Goal: Information Seeking & Learning: Find specific page/section

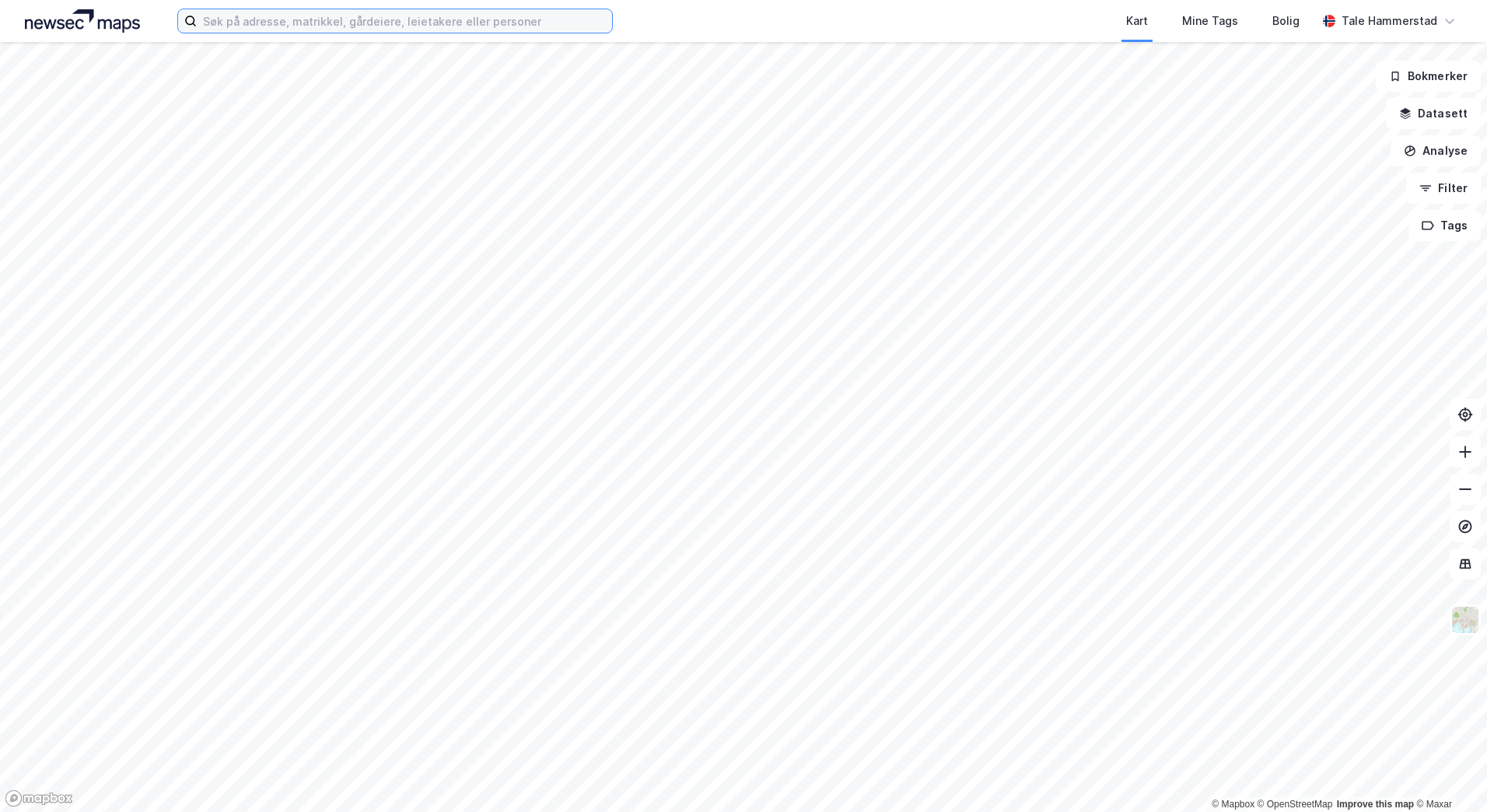
click at [381, 17] on input at bounding box center [405, 21] width 416 height 24
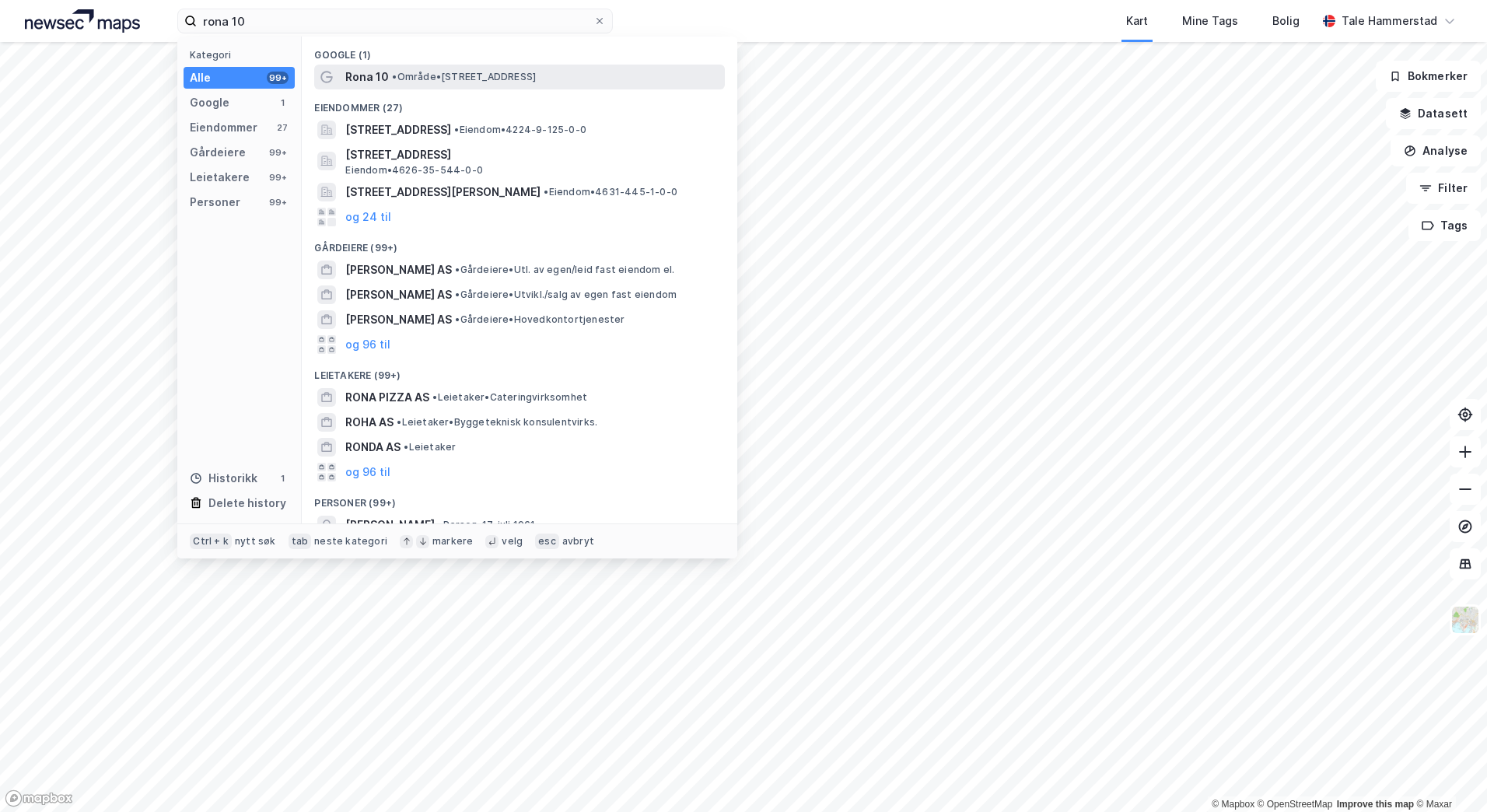
click at [420, 77] on span "• Område • [STREET_ADDRESS]" at bounding box center [464, 77] width 144 height 13
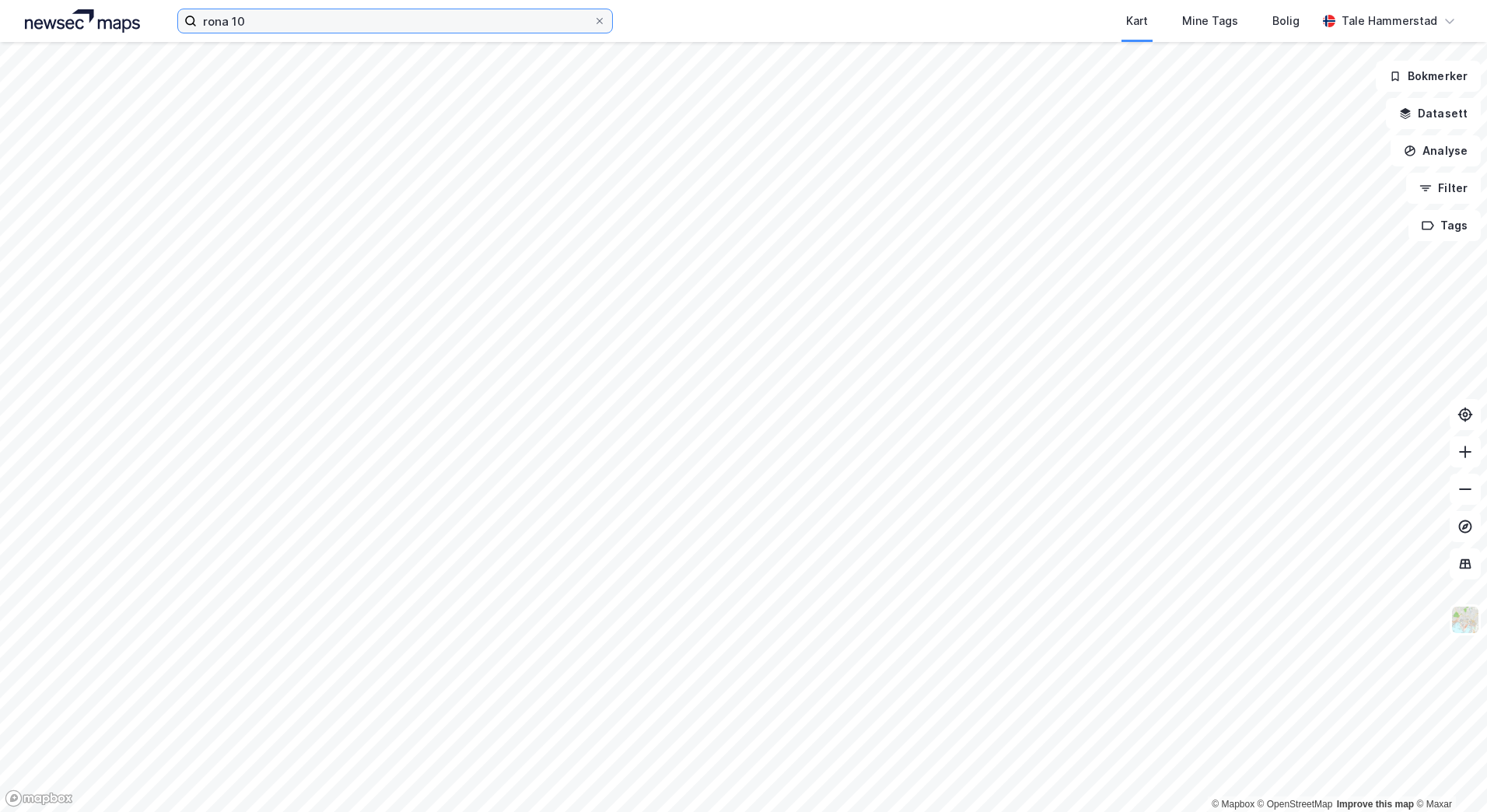
click at [264, 19] on input "rona 10" at bounding box center [395, 21] width 397 height 24
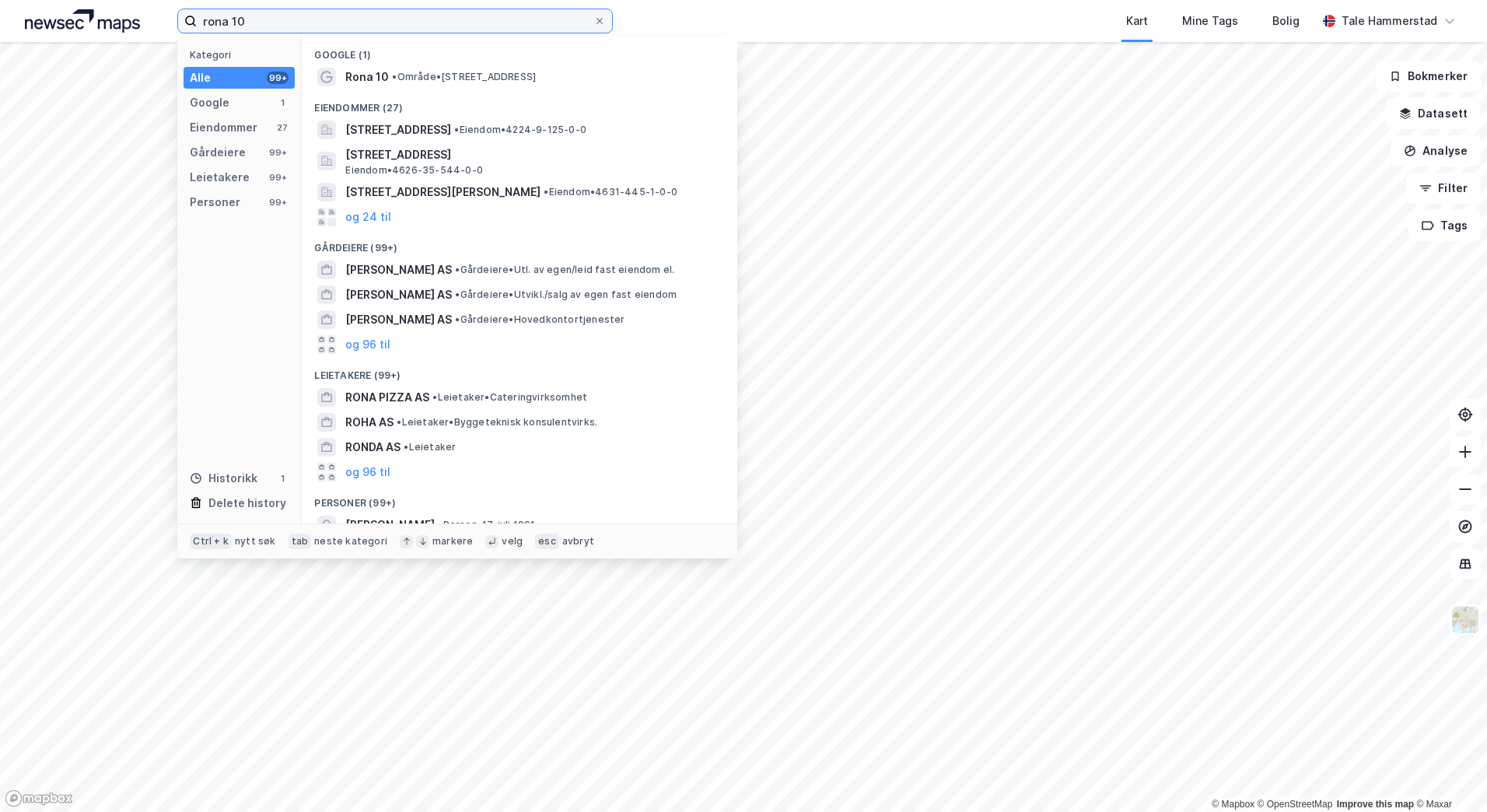
drag, startPoint x: 264, startPoint y: 18, endPoint x: 113, endPoint y: 17, distance: 151.0
click at [113, 17] on div "rona 10 Kategori Alle 99+ Google 1 Eiendommer 27 Gårdeiere 99+ Leietakere 99+ P…" at bounding box center [743, 20] width 1487 height 42
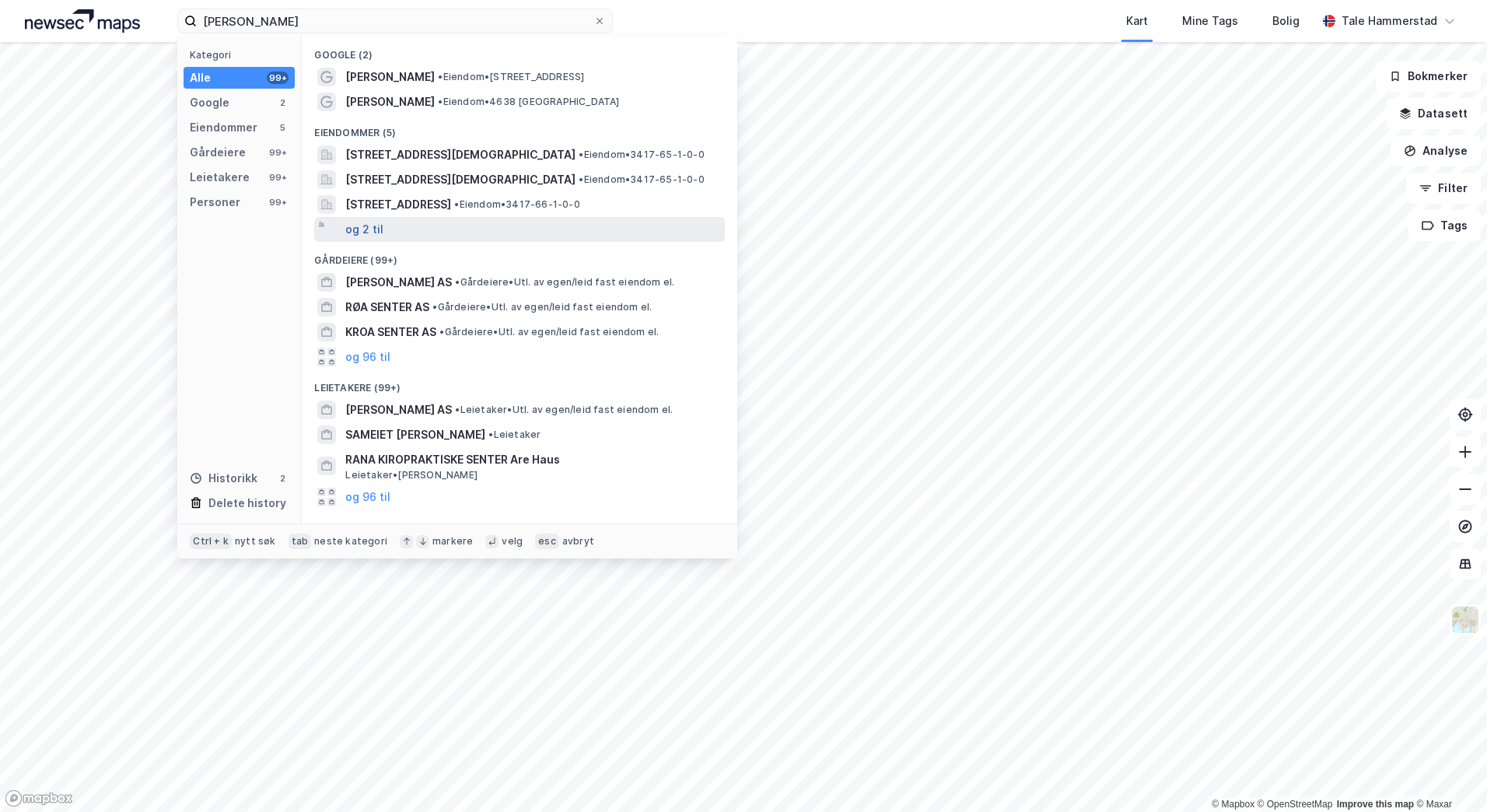
click at [365, 227] on button "og 2 til" at bounding box center [364, 230] width 38 height 19
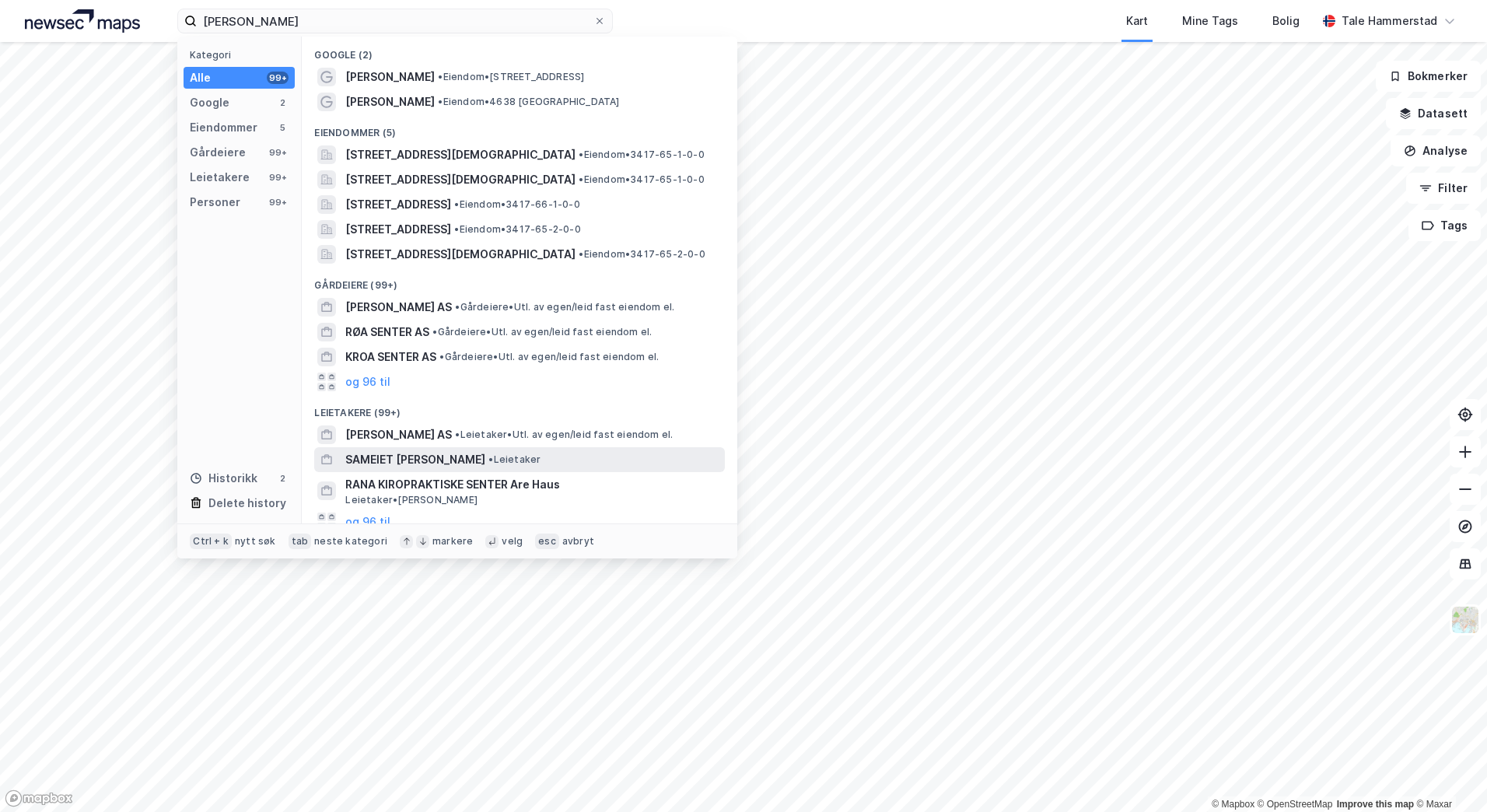
click at [434, 467] on span "SAMEIET [PERSON_NAME]" at bounding box center [416, 460] width 140 height 19
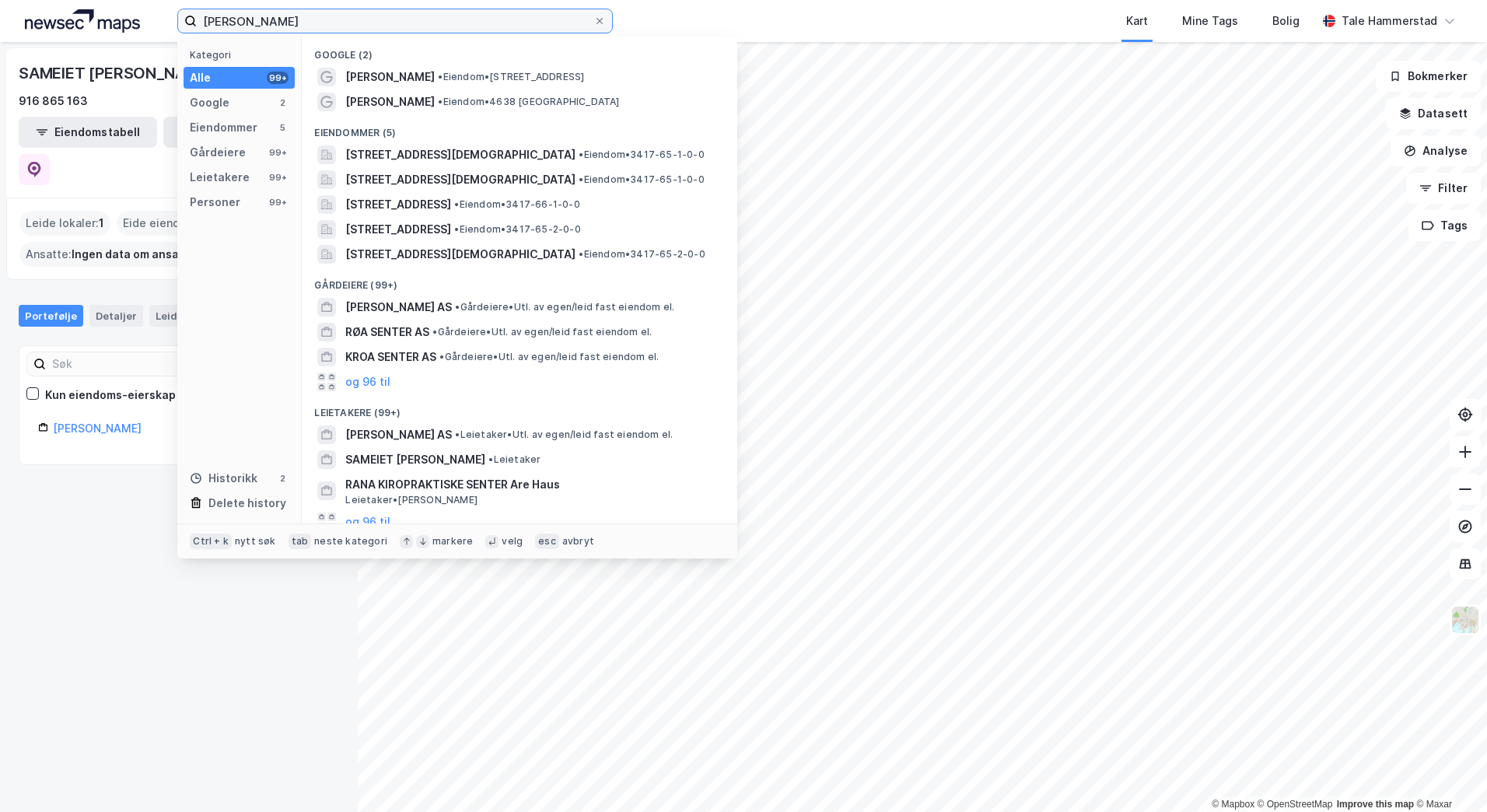
click at [290, 19] on input "[PERSON_NAME]" at bounding box center [395, 21] width 397 height 24
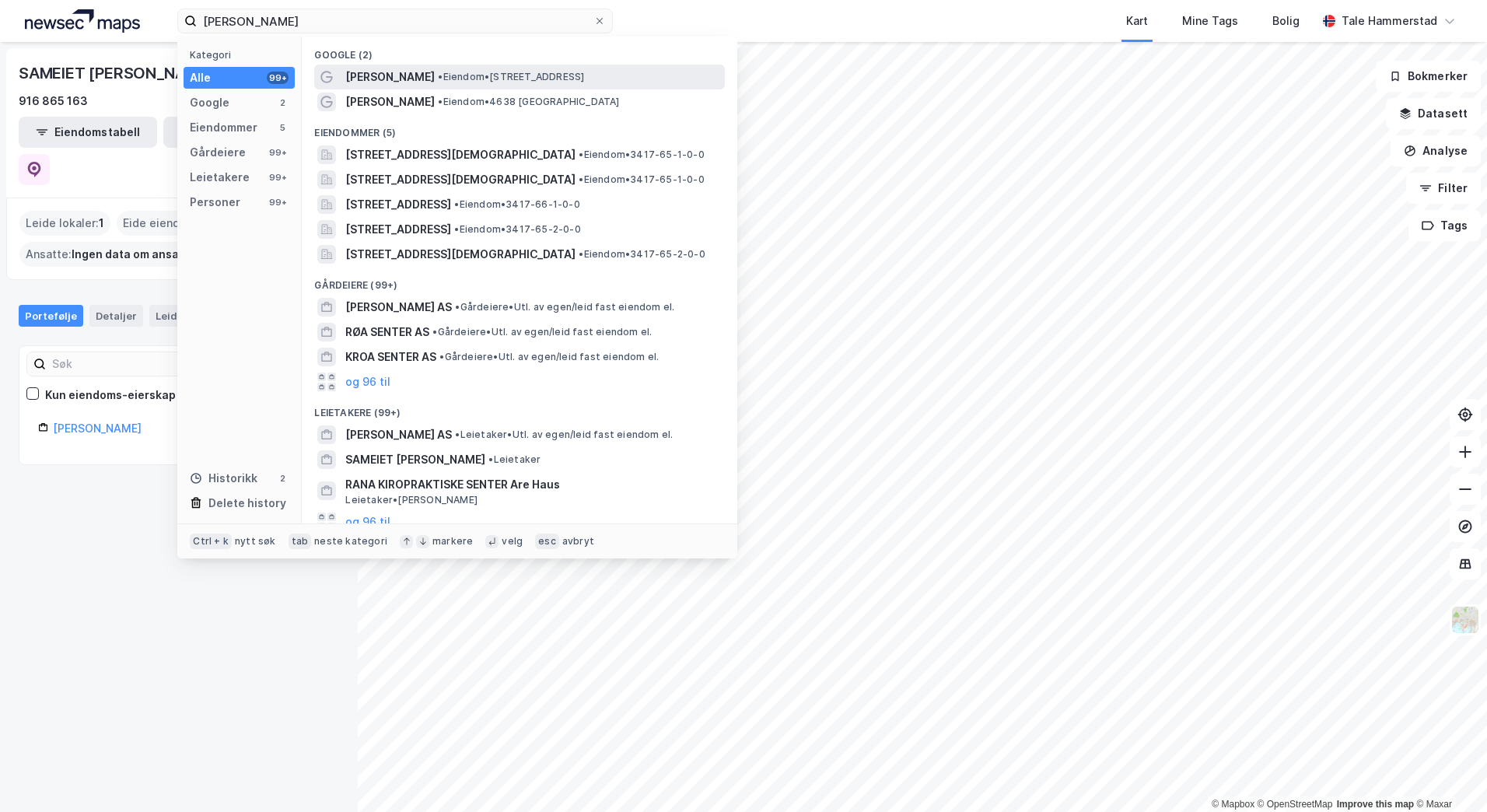
click at [575, 84] on div "[PERSON_NAME] • Eiendom • [STREET_ADDRESS]" at bounding box center [534, 77] width 376 height 19
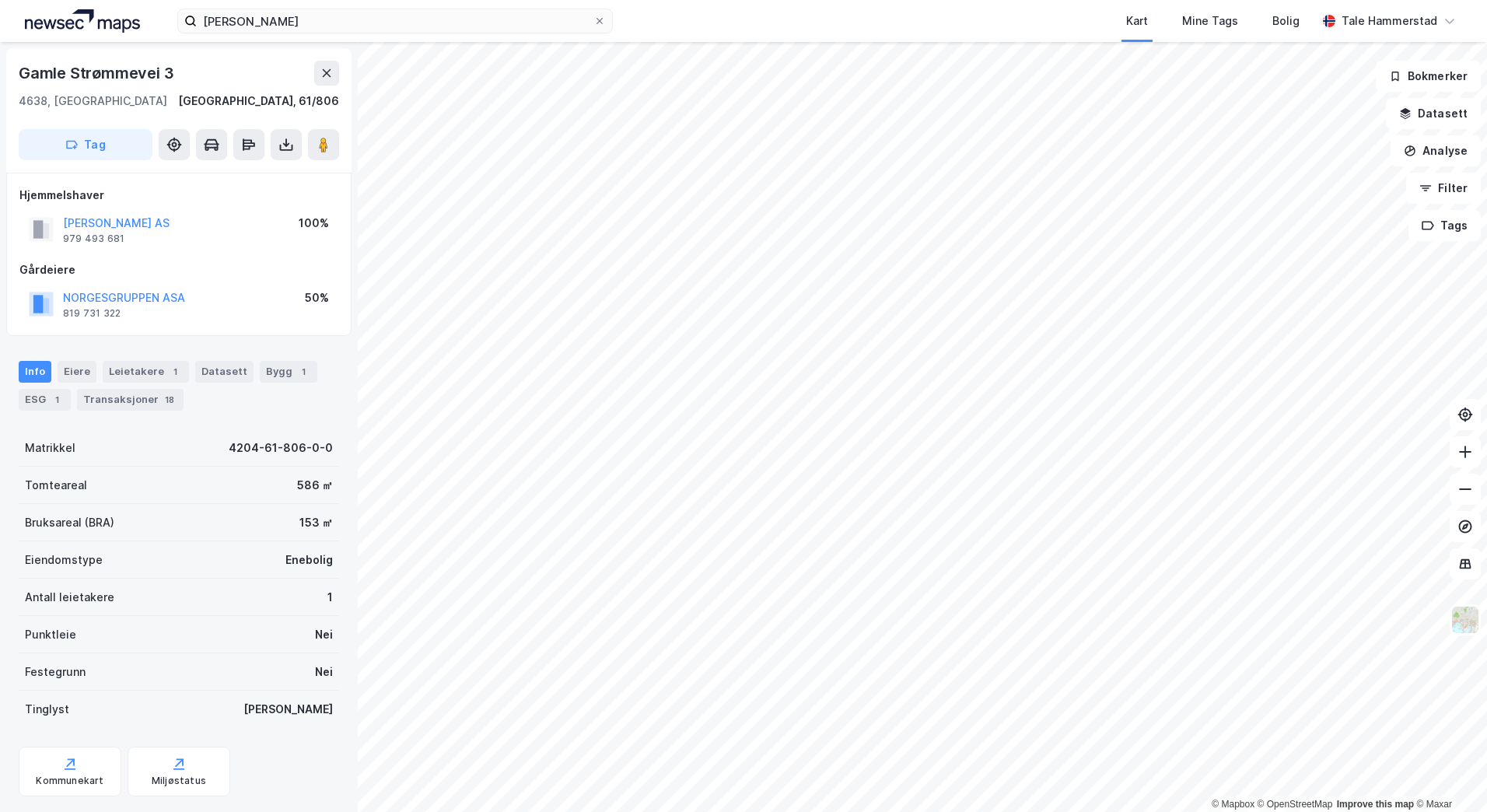
scroll to position [35, 0]
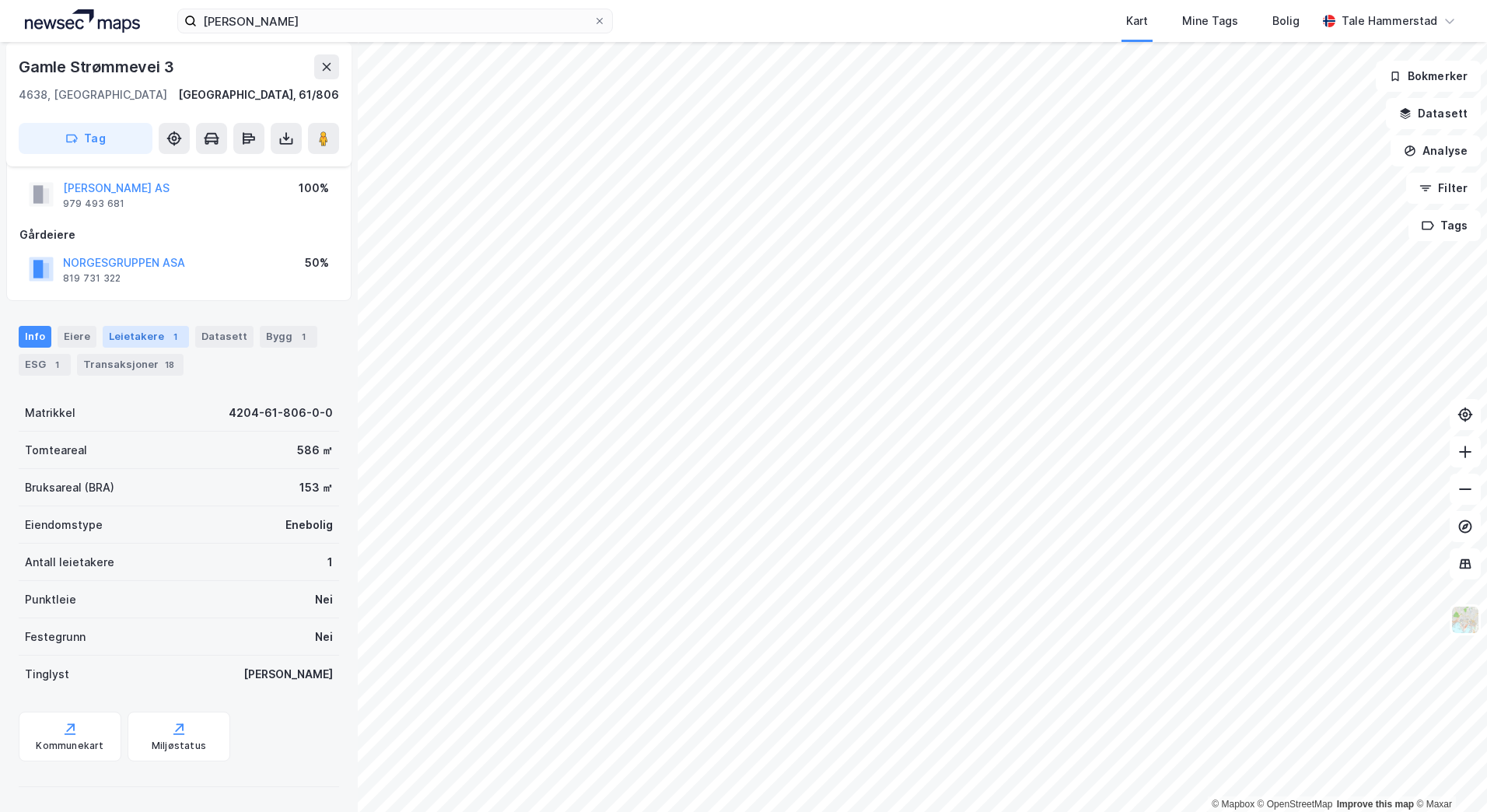
click at [156, 335] on div "Leietakere 1" at bounding box center [146, 337] width 87 height 22
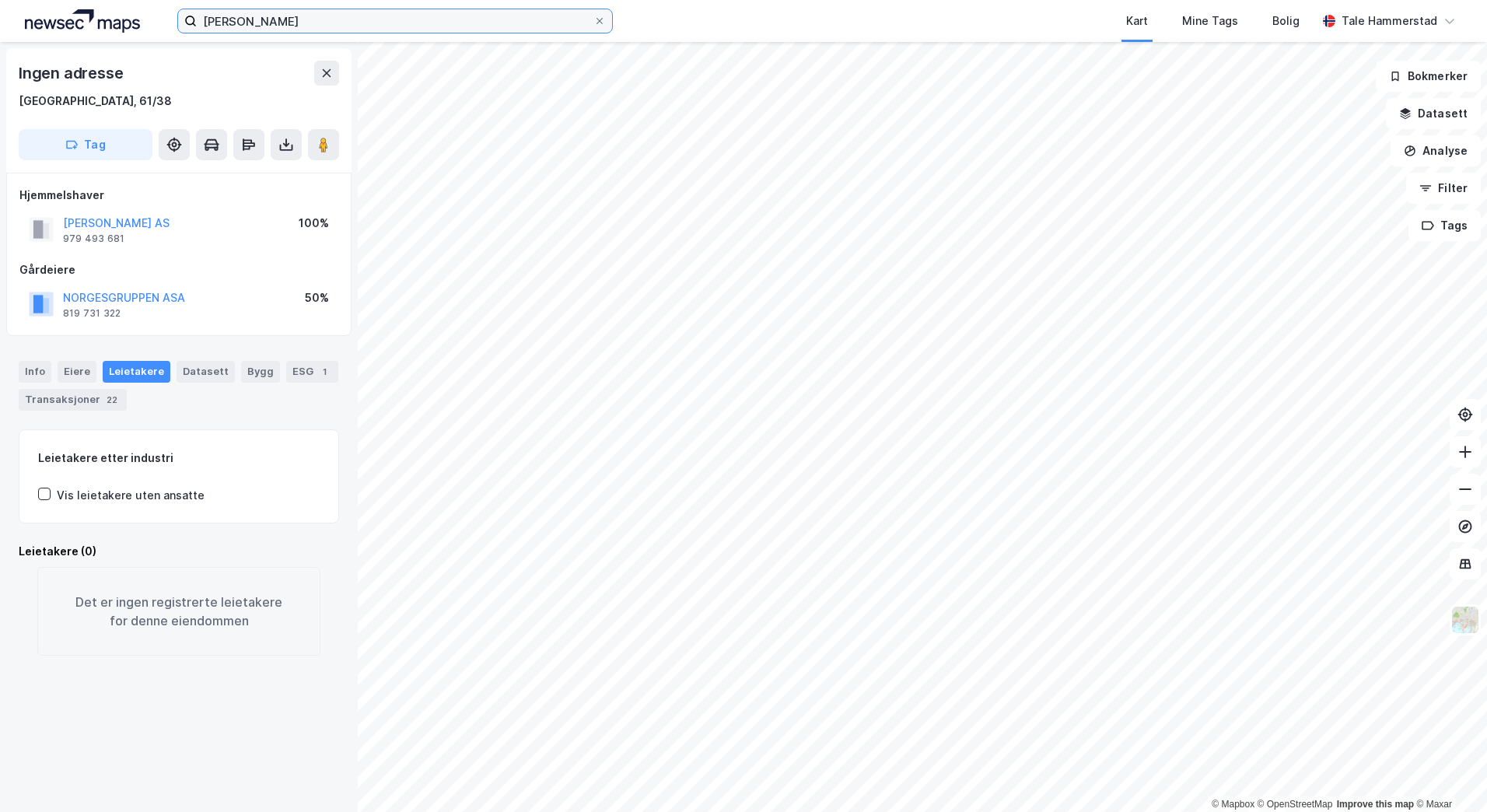
click at [298, 10] on input "[PERSON_NAME]" at bounding box center [395, 21] width 397 height 24
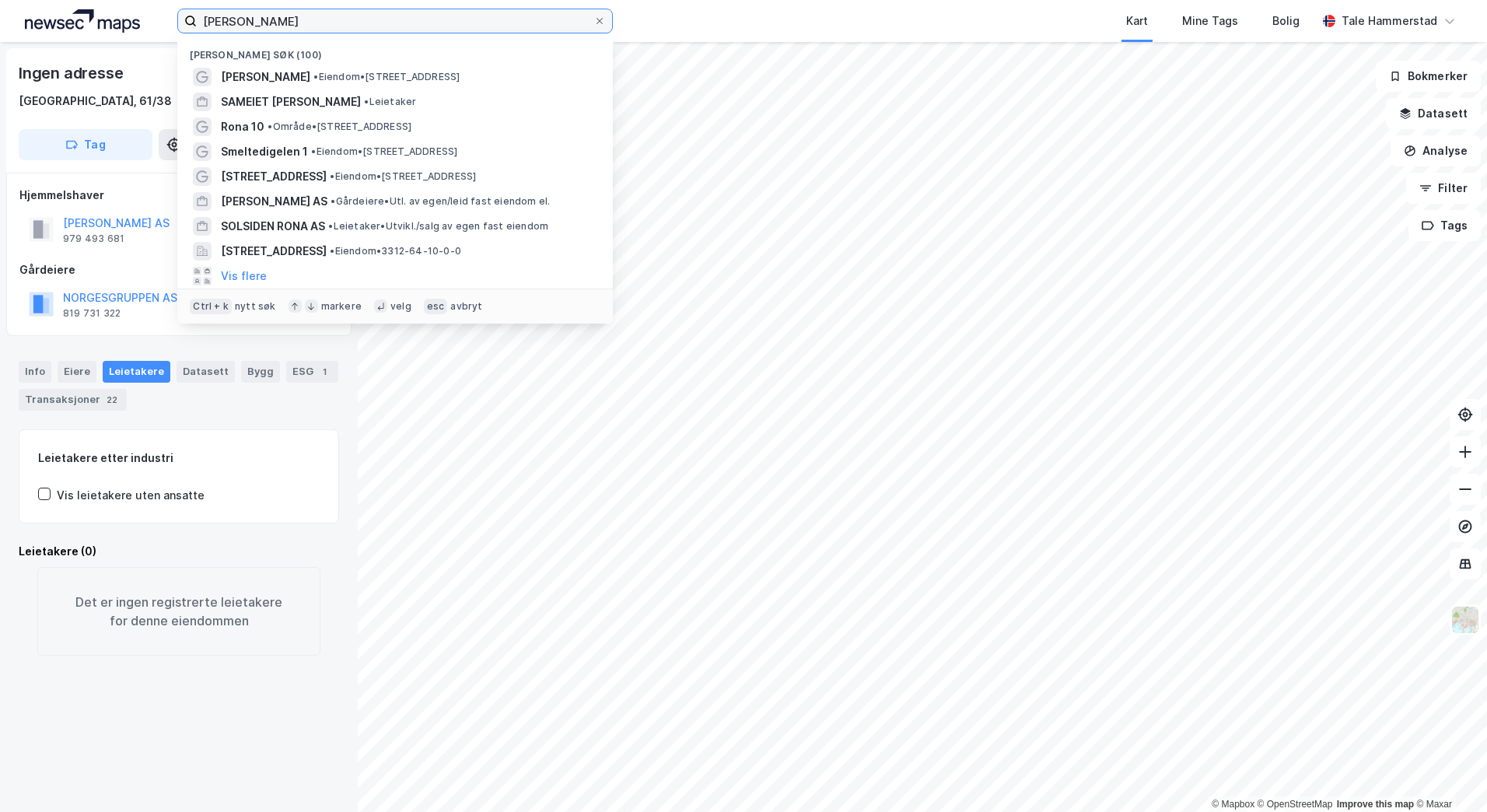
drag, startPoint x: 294, startPoint y: 28, endPoint x: 233, endPoint y: 27, distance: 61.0
click at [233, 27] on input "[PERSON_NAME]" at bounding box center [395, 21] width 397 height 24
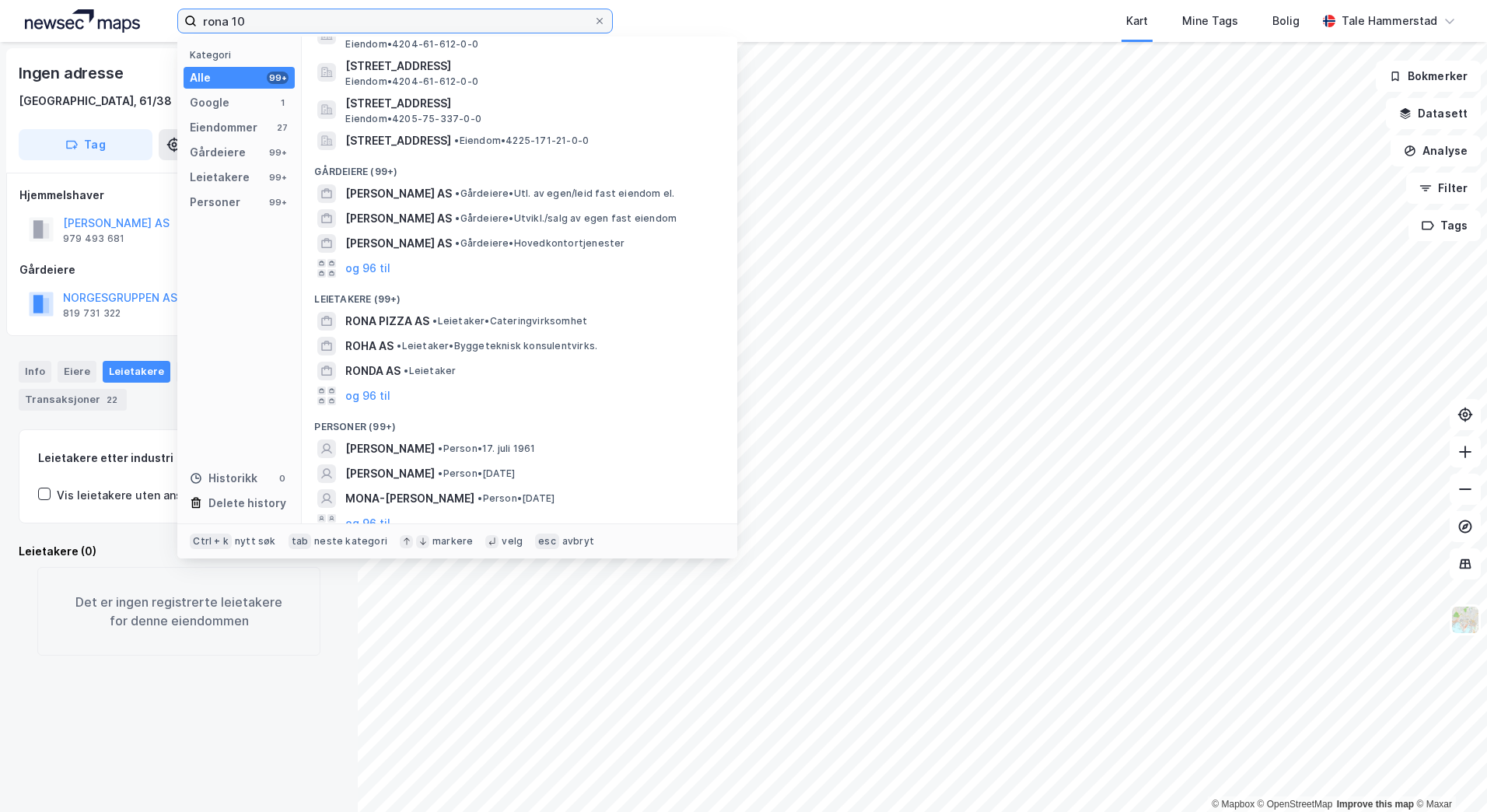
scroll to position [755, 0]
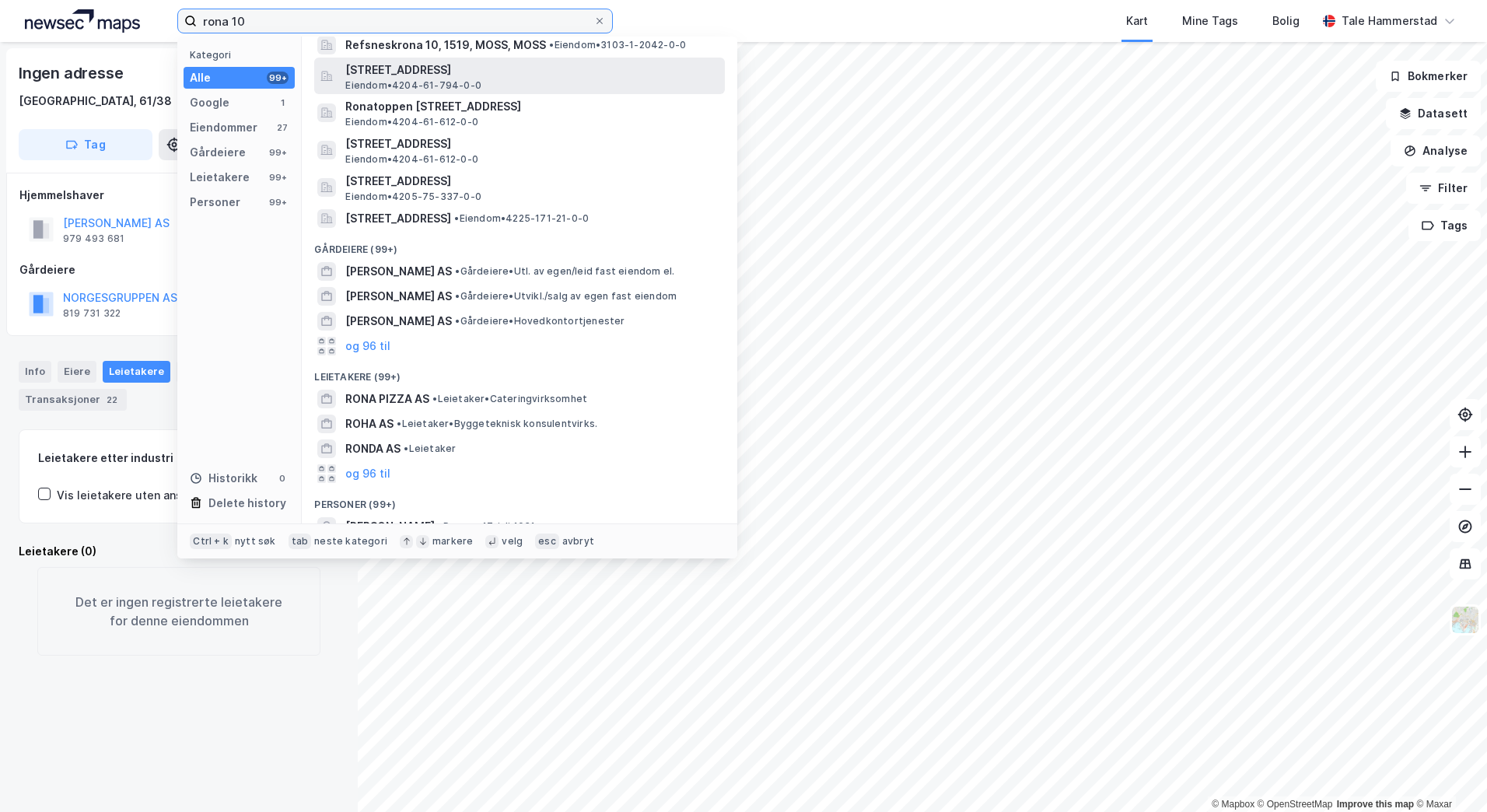
type input "rona 10"
click at [466, 80] on div "[STREET_ADDRESS] • 4204-61-794-0-0" at bounding box center [520, 76] width 411 height 37
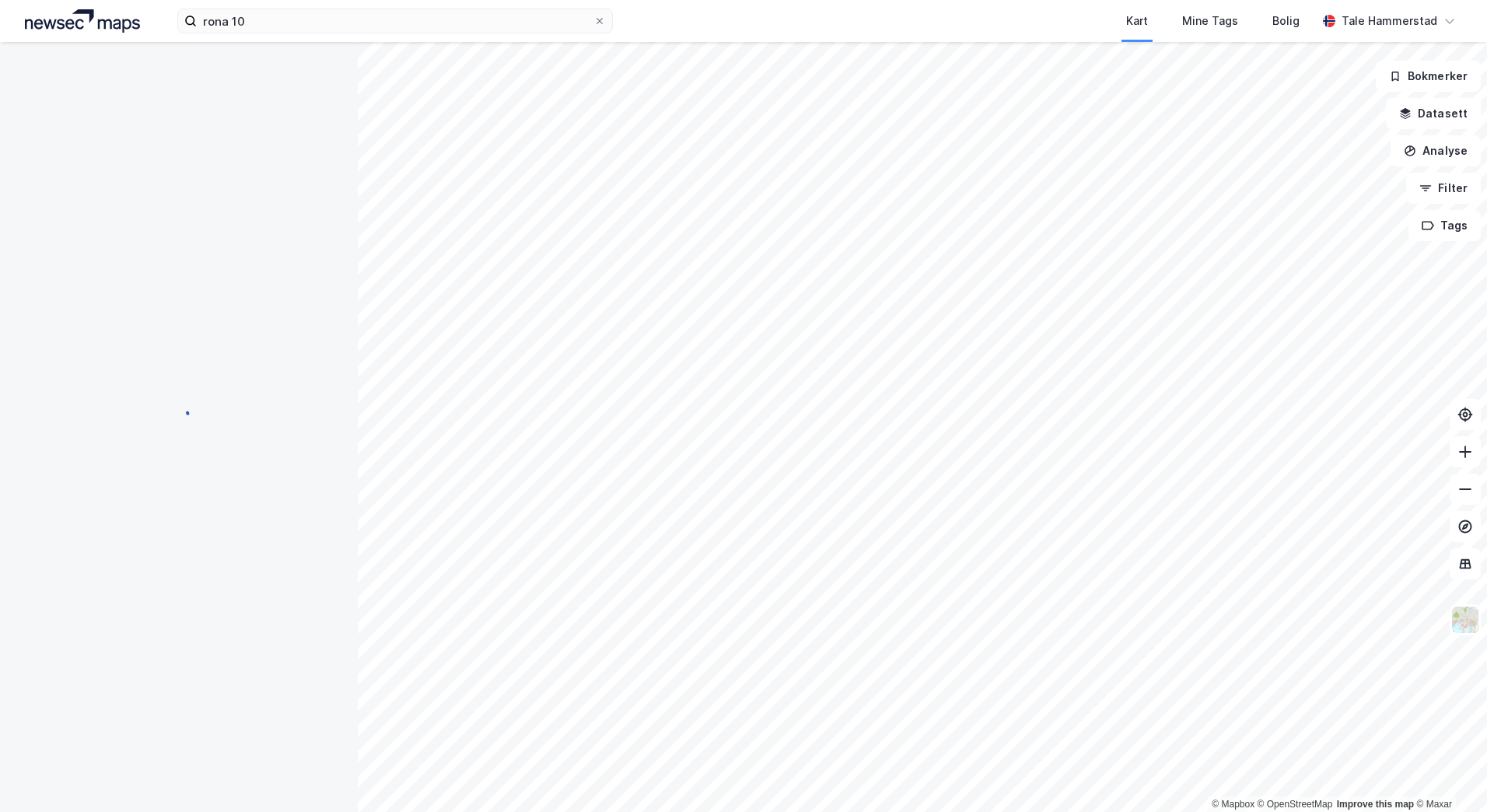
scroll to position [2, 0]
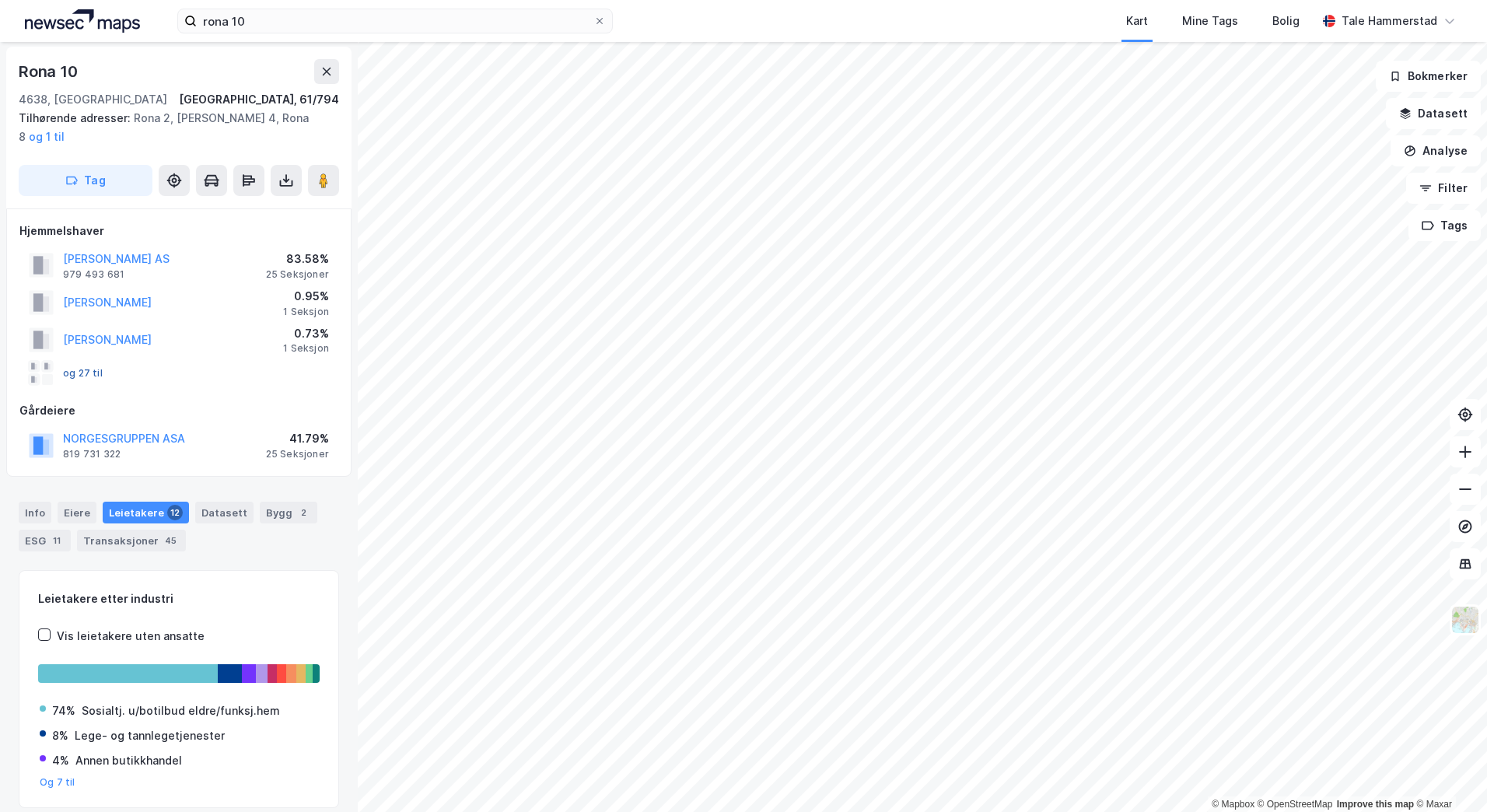
click at [0, 0] on button "og 27 til" at bounding box center [0, 0] width 0 height 0
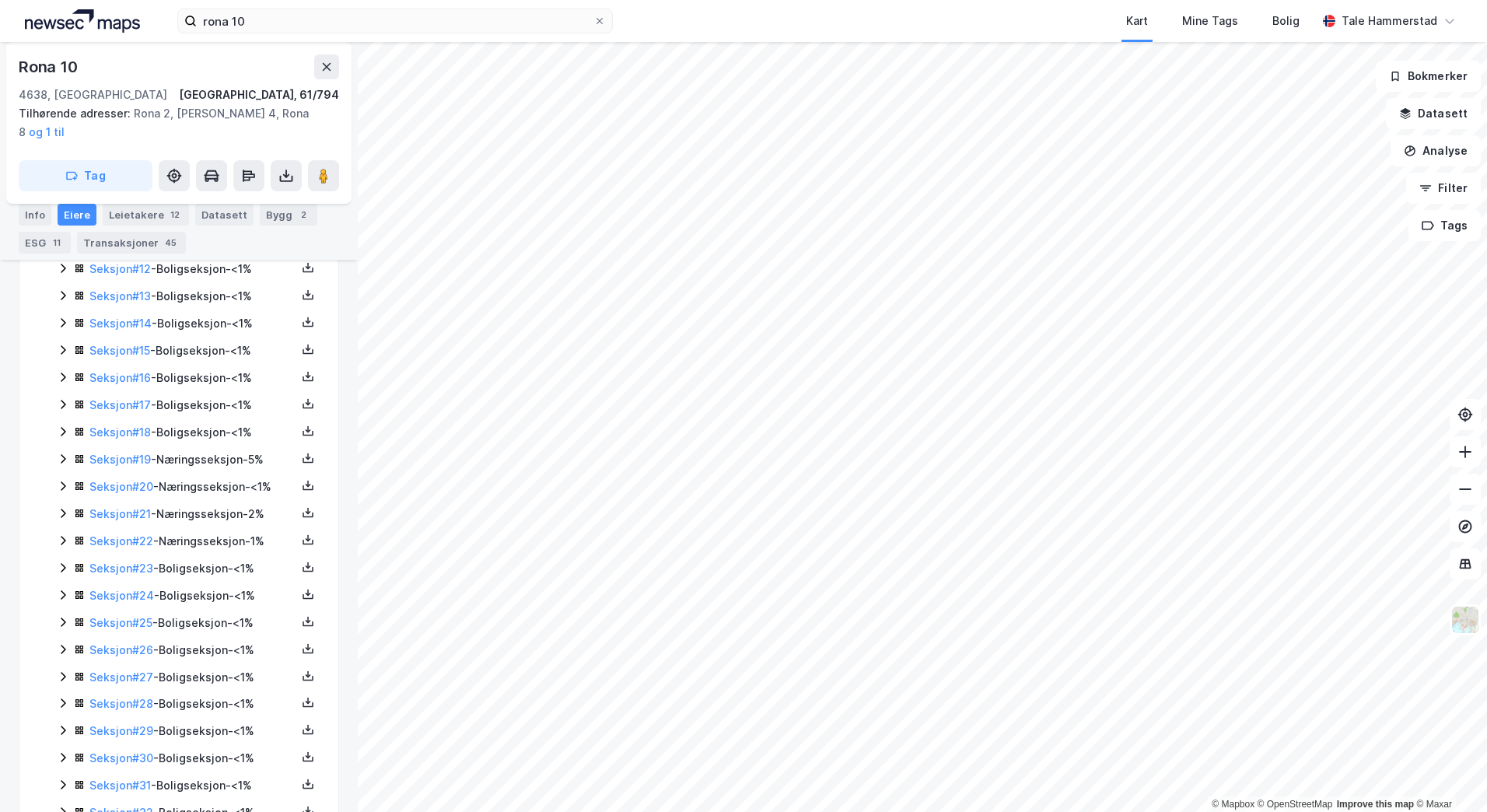
scroll to position [598, 0]
click at [164, 206] on div "Leietakere 12" at bounding box center [146, 215] width 87 height 22
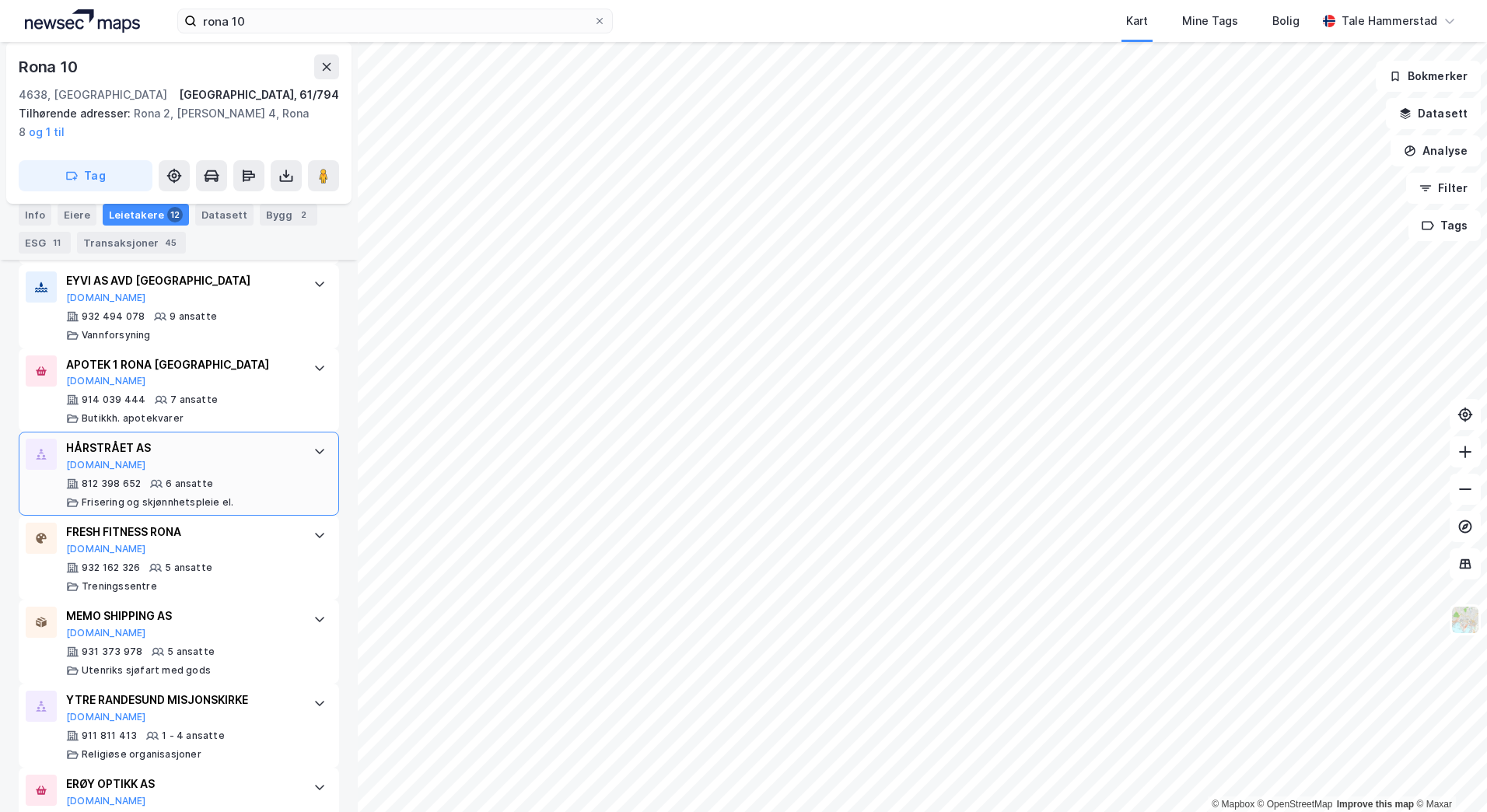
scroll to position [679, 0]
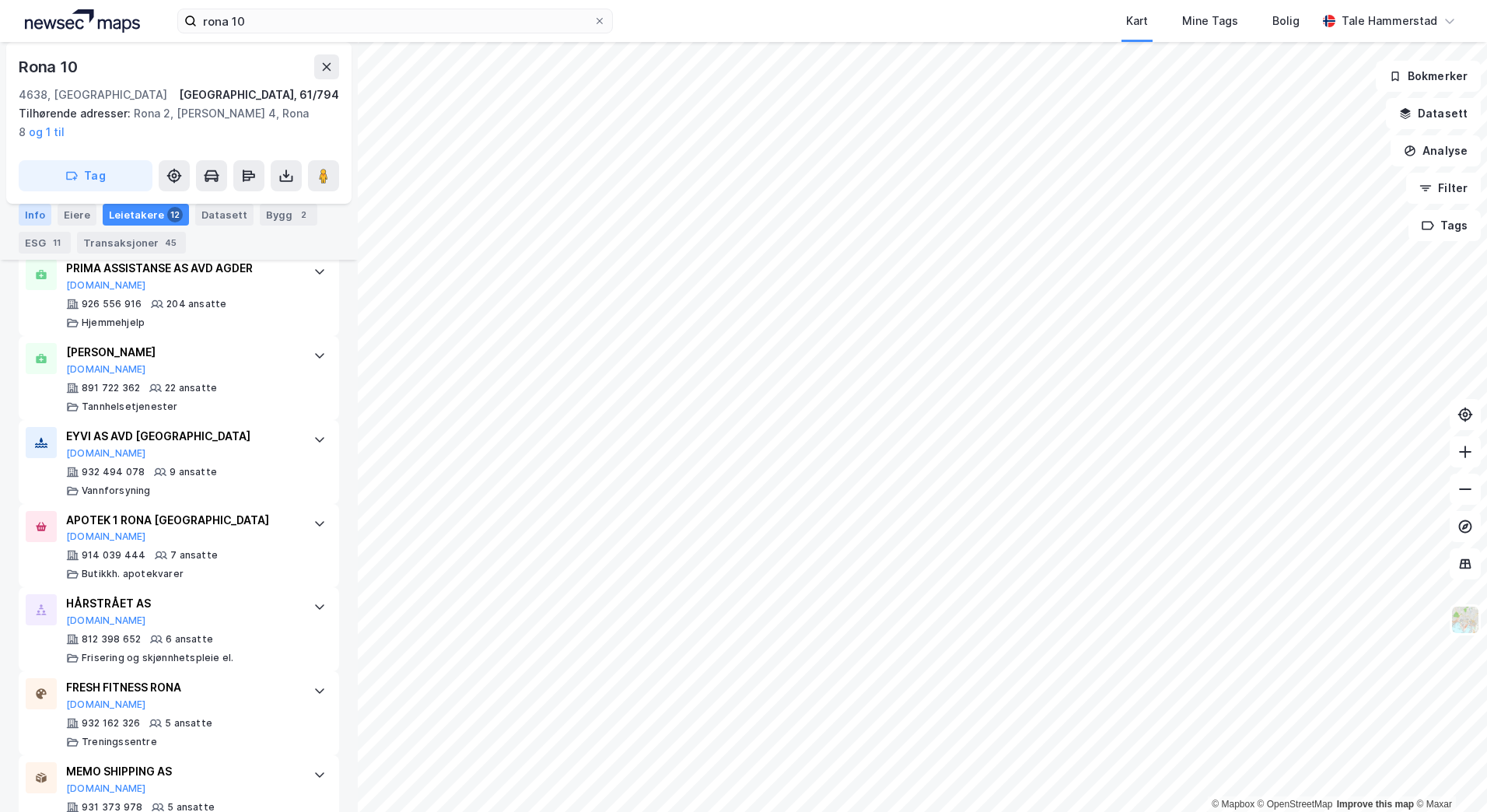
click at [28, 218] on div "Info" at bounding box center [35, 215] width 32 height 22
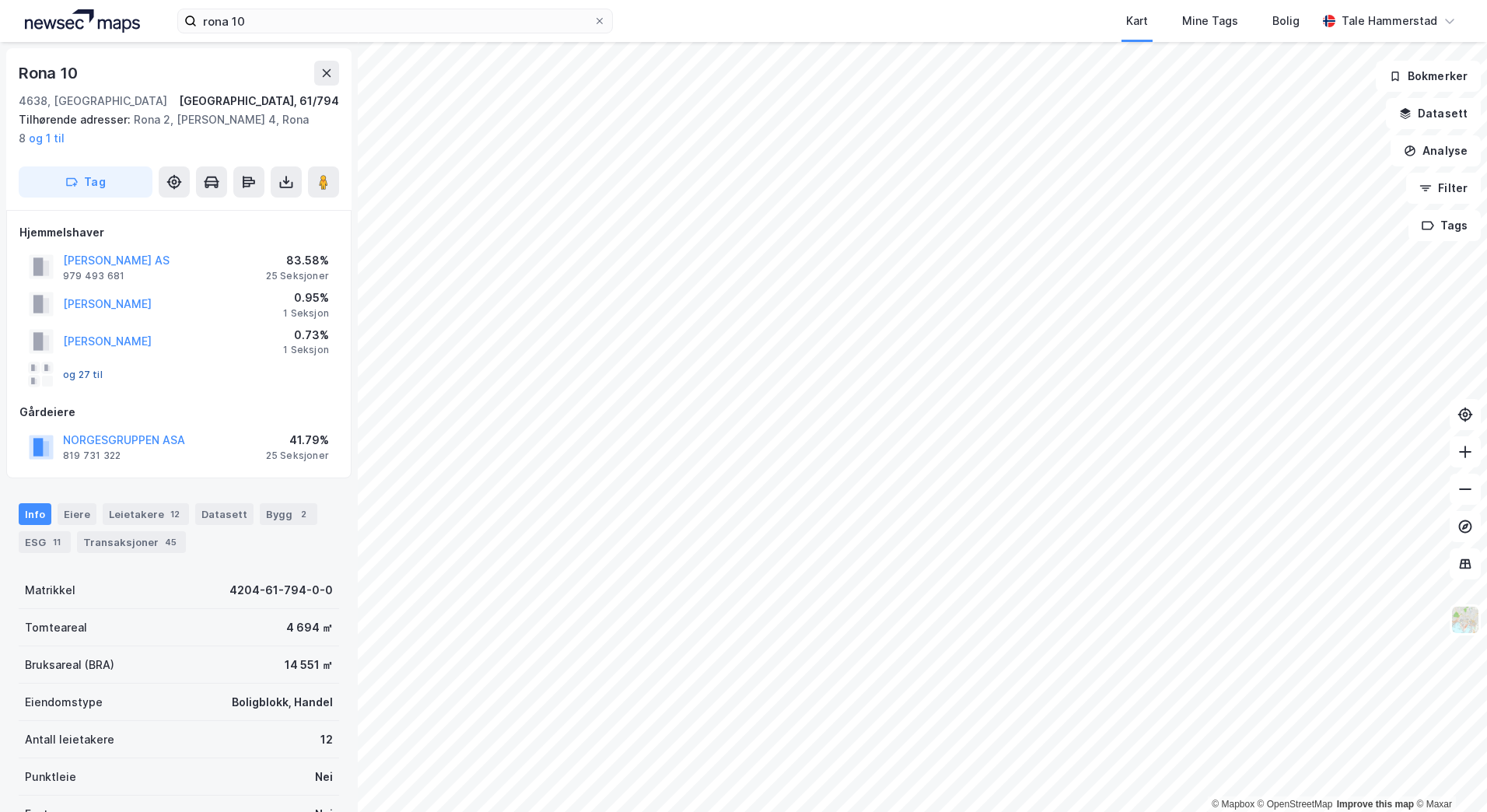
click at [0, 0] on button "og 27 til" at bounding box center [0, 0] width 0 height 0
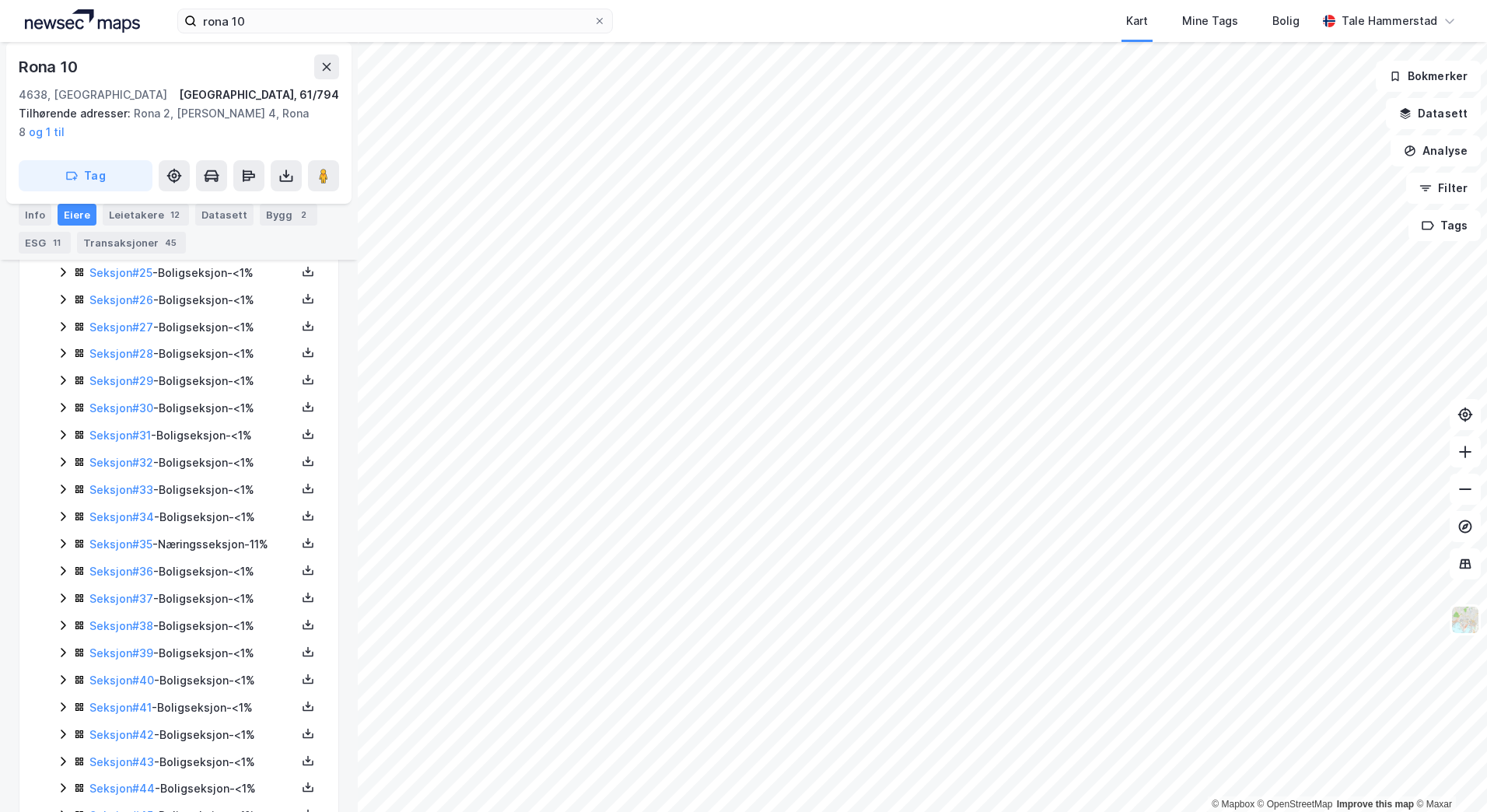
scroll to position [1142, 0]
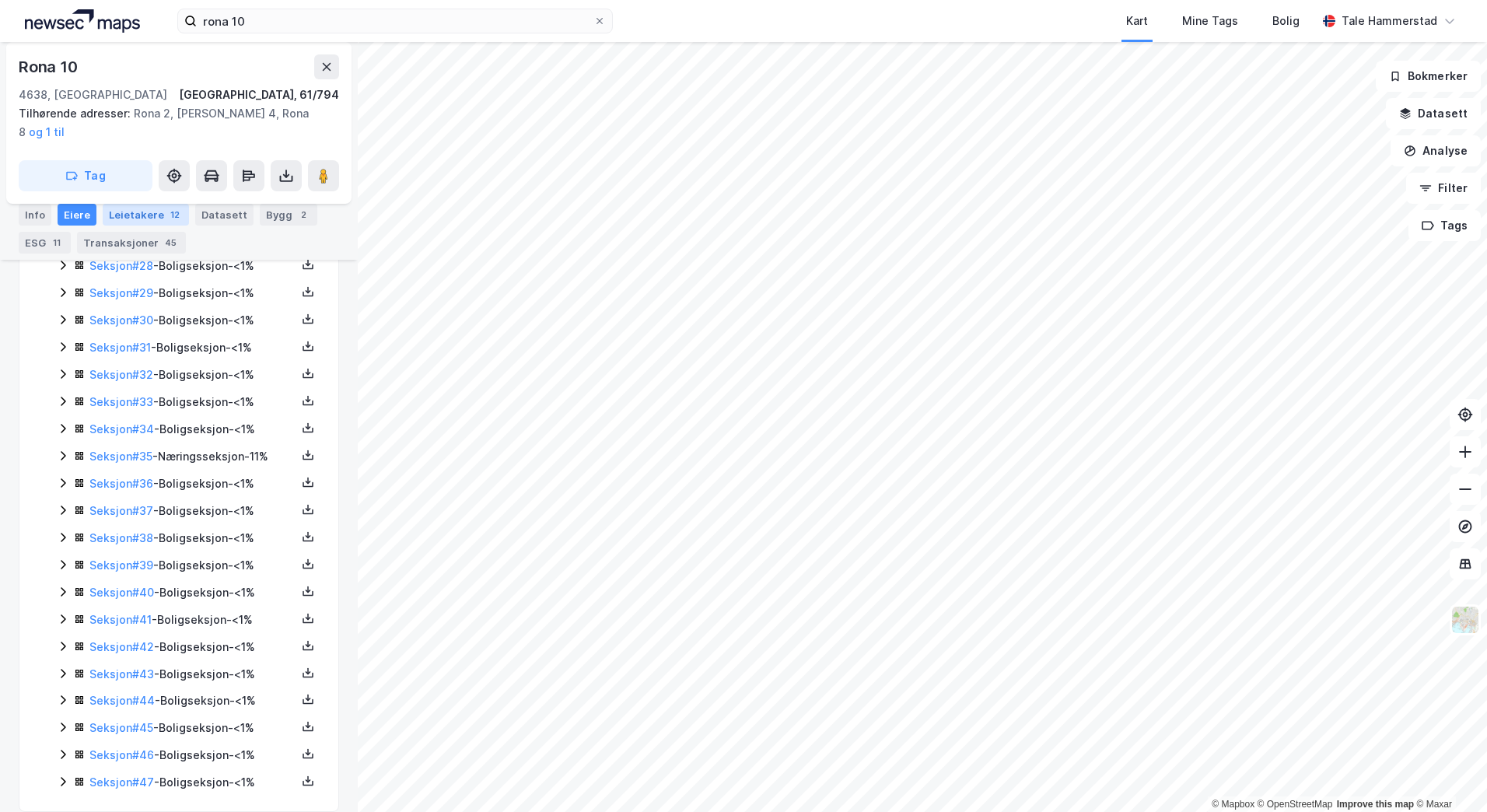
click at [131, 212] on div "Leietakere 12" at bounding box center [146, 215] width 87 height 22
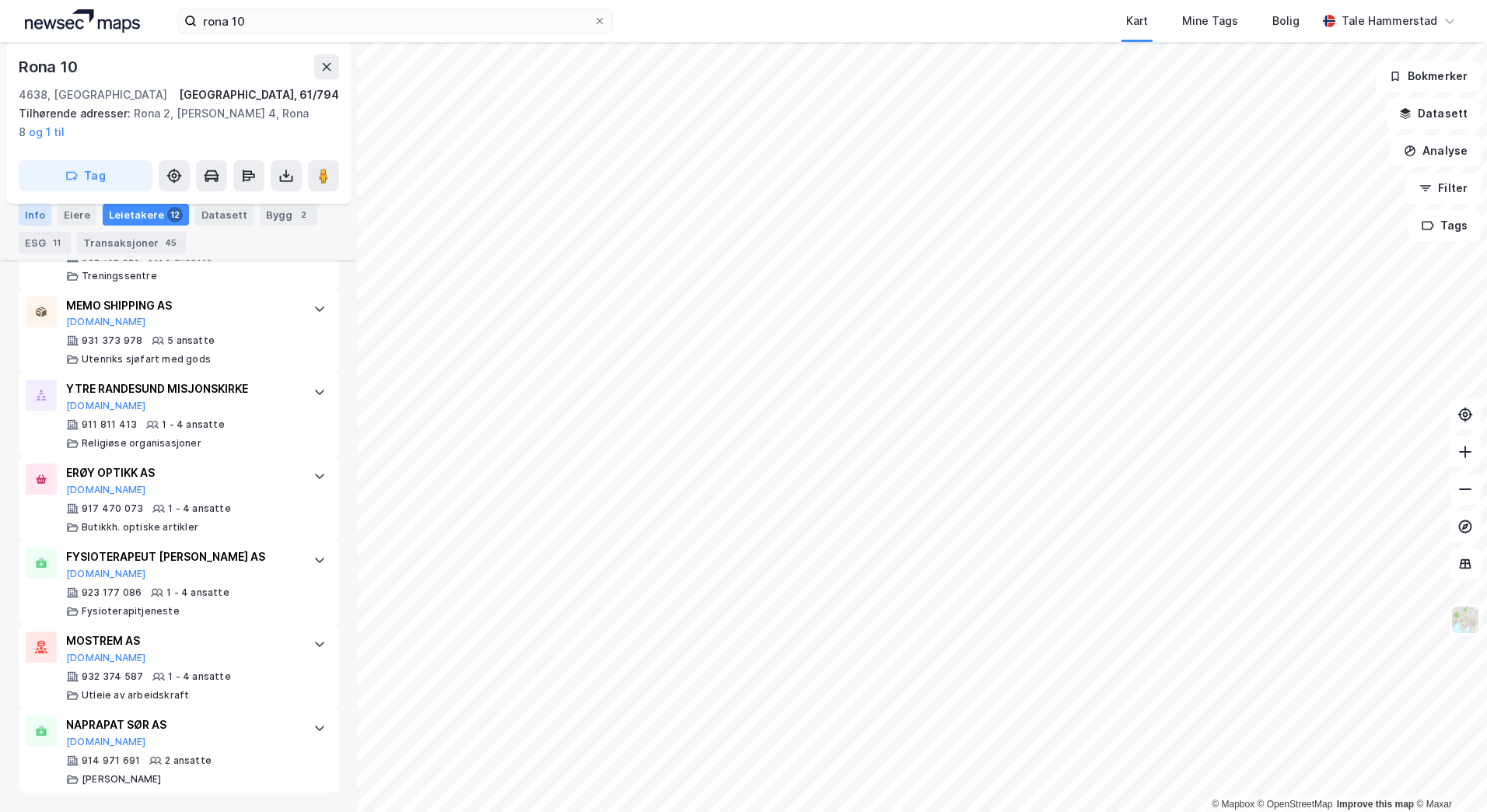
click at [46, 218] on div "Info" at bounding box center [35, 215] width 32 height 22
